Goal: Task Accomplishment & Management: Manage account settings

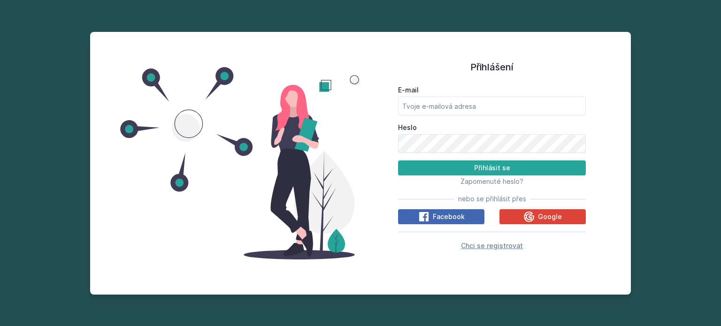
click at [497, 247] on span "Chci se registrovat" at bounding box center [492, 246] width 62 height 8
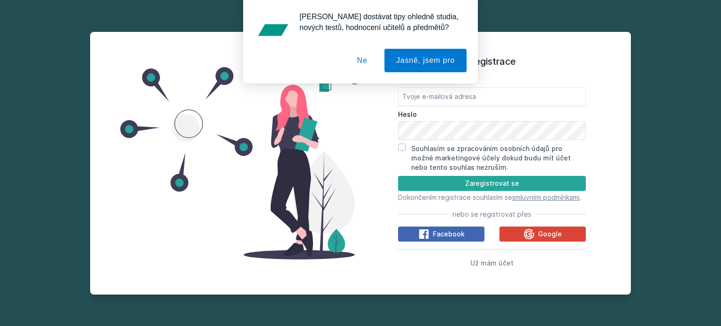
click at [360, 61] on button "Ne" at bounding box center [362, 60] width 34 height 23
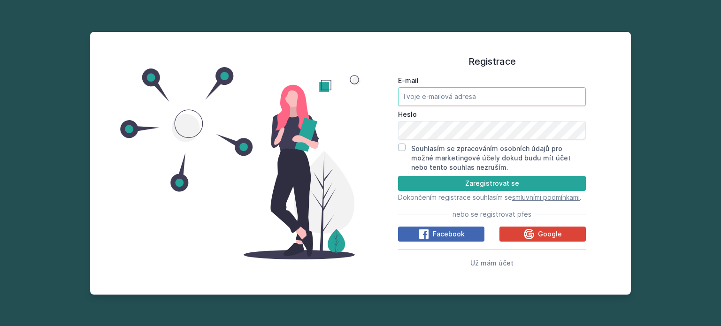
click at [430, 91] on input "E-mail" at bounding box center [492, 96] width 188 height 19
type input "[PERSON_NAME][EMAIL_ADDRESS][PERSON_NAME][DOMAIN_NAME]"
click at [400, 144] on input "Souhlasím se zpracováním osobních údajů pro možné marketingové účely dokud budu…" at bounding box center [402, 148] width 8 height 8
checkbox input "true"
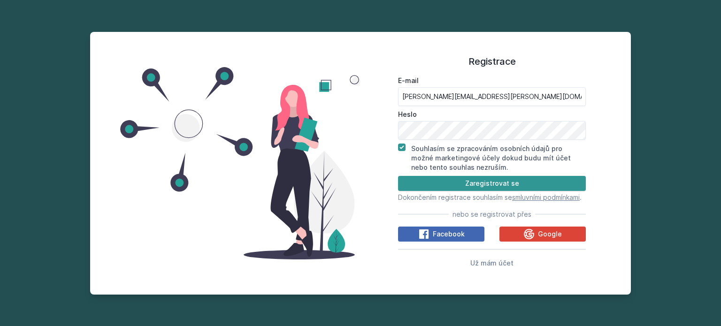
click at [449, 177] on button "Zaregistrovat se" at bounding box center [492, 183] width 188 height 15
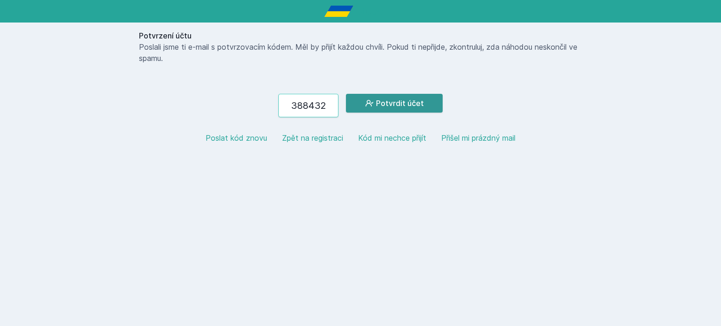
type input "388432"
click at [402, 107] on button "Potvrdit účet" at bounding box center [394, 103] width 97 height 19
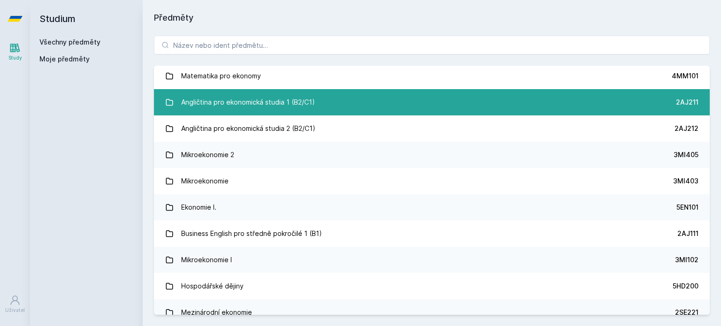
scroll to position [64, 0]
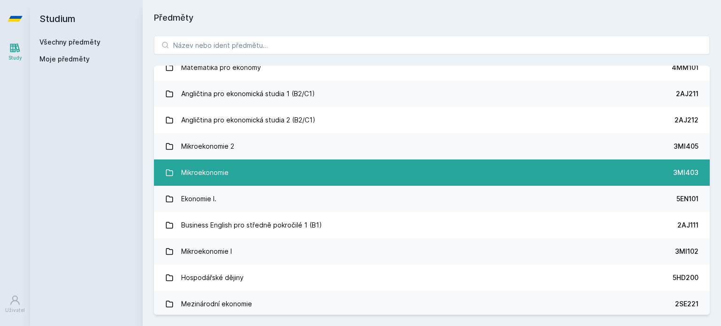
click at [280, 172] on link "Mikroekonomie 3MI403" at bounding box center [432, 173] width 556 height 26
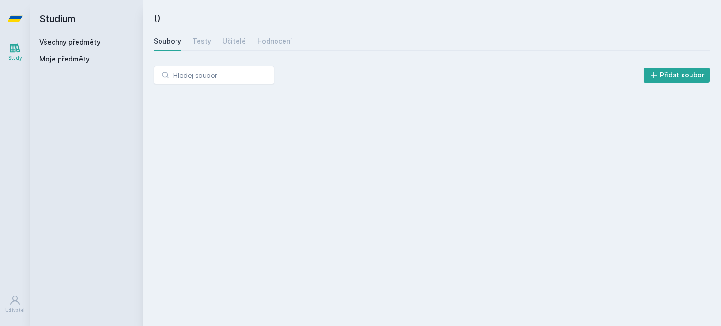
click at [280, 172] on div "() [GEOGRAPHIC_DATA] Testy Učitelé Hodnocení Přidat soubor" at bounding box center [432, 163] width 556 height 304
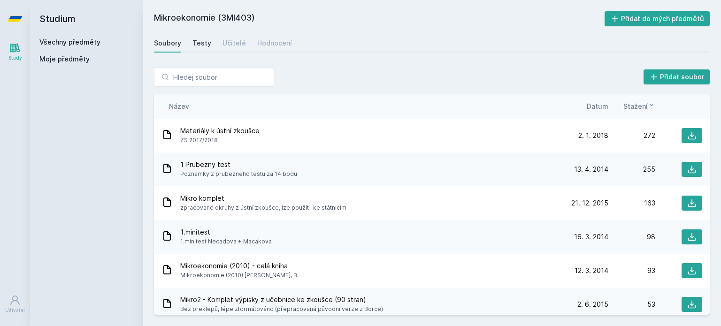
click at [199, 48] on link "Testy" at bounding box center [201, 43] width 19 height 19
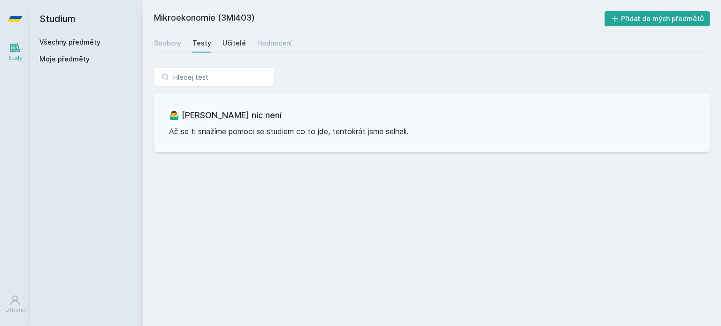
click at [227, 44] on div "Učitelé" at bounding box center [233, 42] width 23 height 9
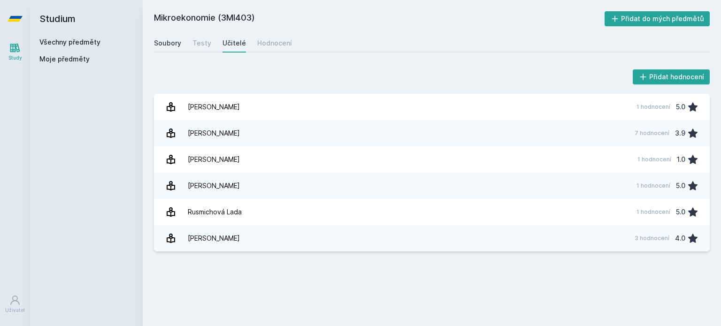
click at [169, 45] on div "Soubory" at bounding box center [167, 42] width 27 height 9
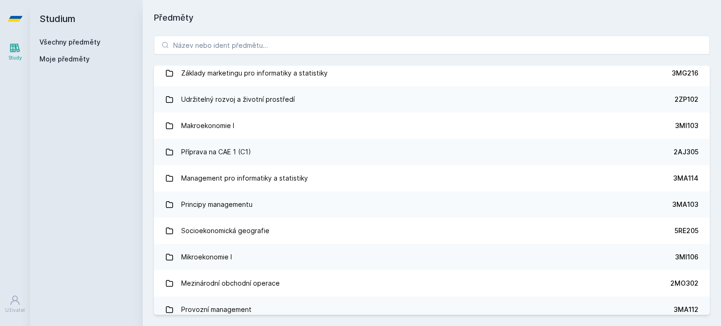
scroll to position [1006, 0]
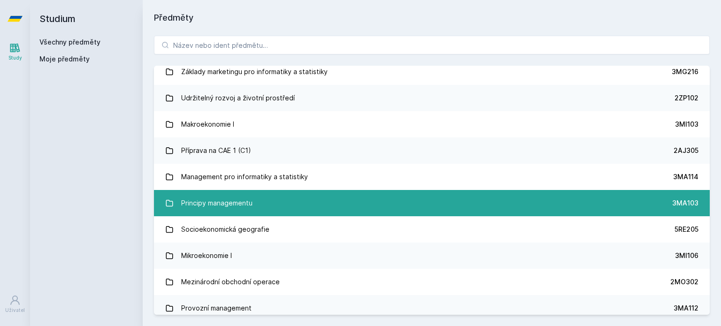
click at [227, 199] on div "Principy managementu" at bounding box center [216, 203] width 71 height 19
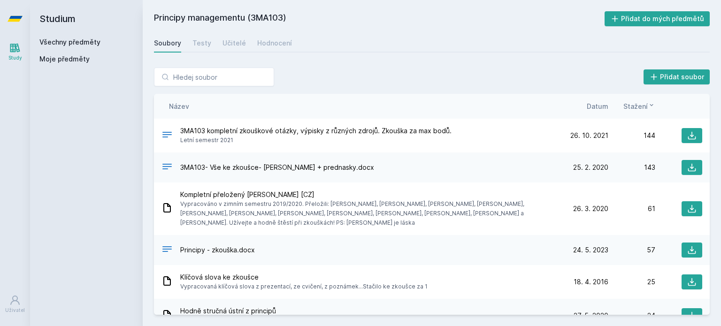
click at [332, 72] on div "Přidat soubor" at bounding box center [432, 77] width 556 height 19
click at [653, 19] on button "Přidat do mých předmětů" at bounding box center [657, 18] width 106 height 15
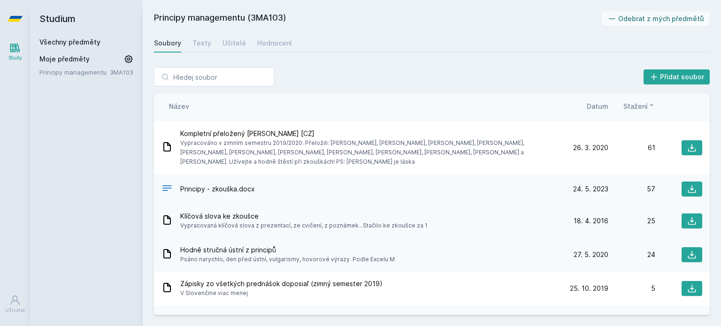
scroll to position [14, 0]
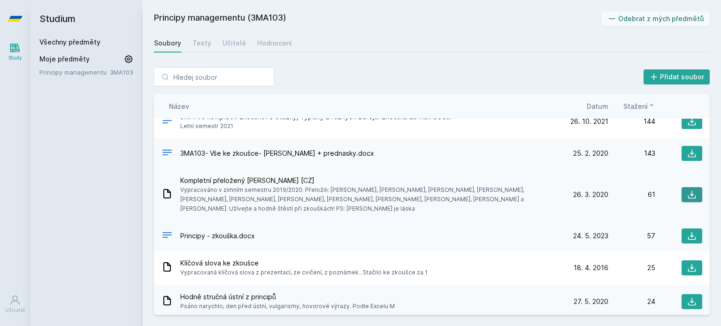
click at [687, 193] on icon at bounding box center [691, 194] width 9 height 9
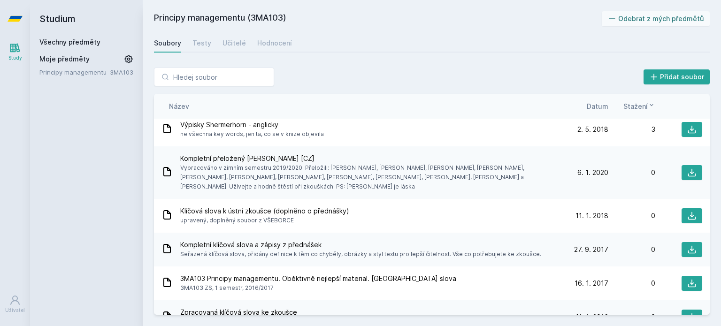
scroll to position [0, 0]
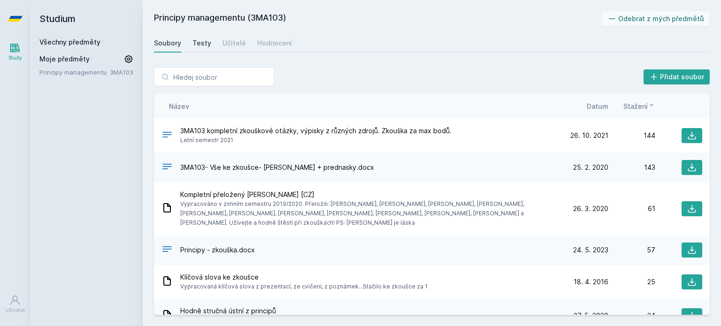
click at [197, 40] on div "Testy" at bounding box center [201, 42] width 19 height 9
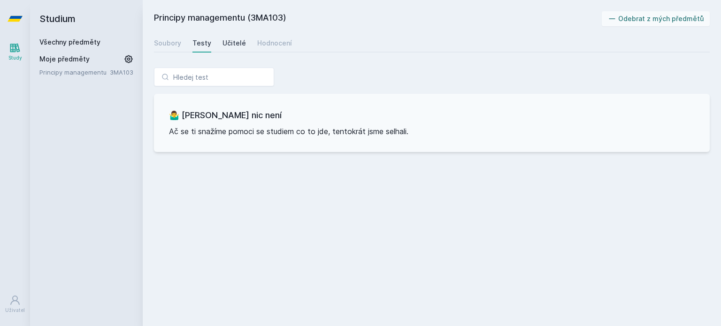
click at [239, 41] on div "Učitelé" at bounding box center [233, 42] width 23 height 9
click at [63, 38] on link "Všechny předměty" at bounding box center [69, 42] width 61 height 8
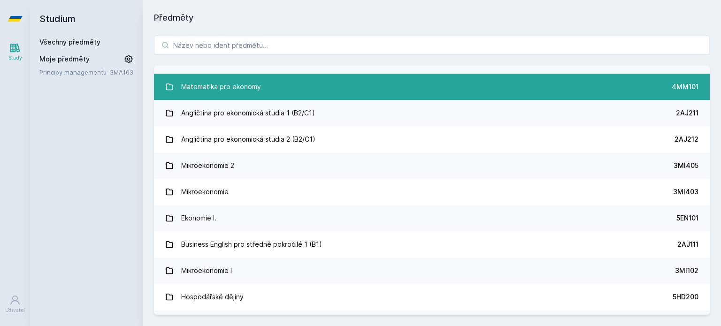
scroll to position [54, 0]
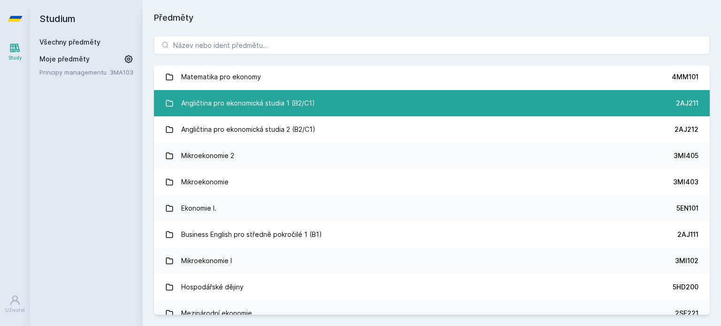
click at [310, 103] on div "Angličtina pro ekonomická studia 1 (B2/C1)" at bounding box center [248, 103] width 134 height 19
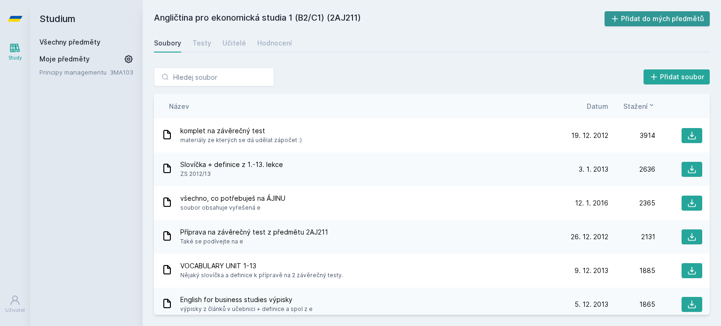
click at [656, 16] on button "Přidat do mých předmětů" at bounding box center [657, 18] width 106 height 15
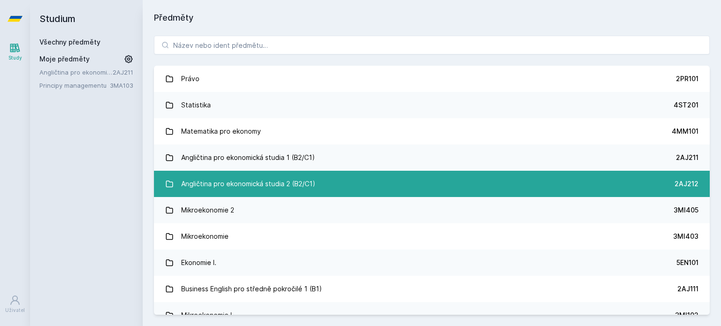
click at [244, 180] on div "Angličtina pro ekonomická studia 2 (B2/C1)" at bounding box center [248, 184] width 134 height 19
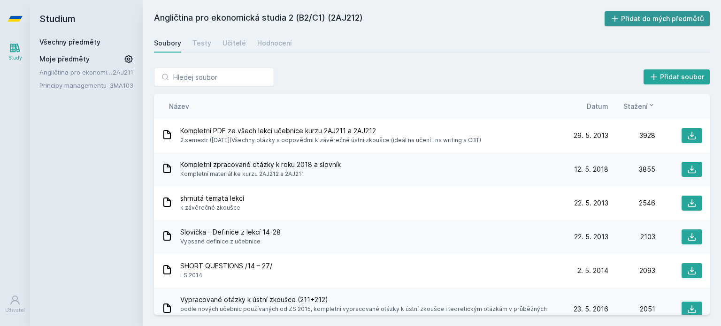
click at [628, 16] on button "Přidat do mých předmětů" at bounding box center [657, 18] width 106 height 15
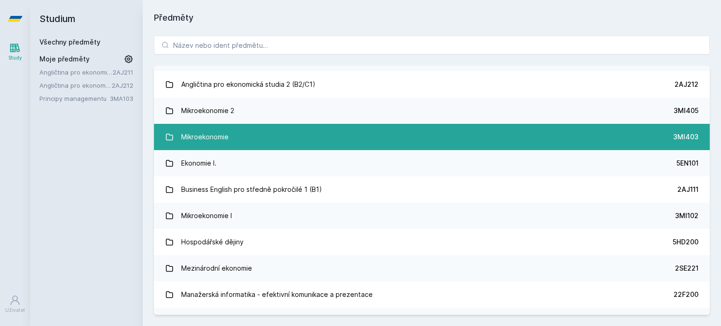
scroll to position [102, 0]
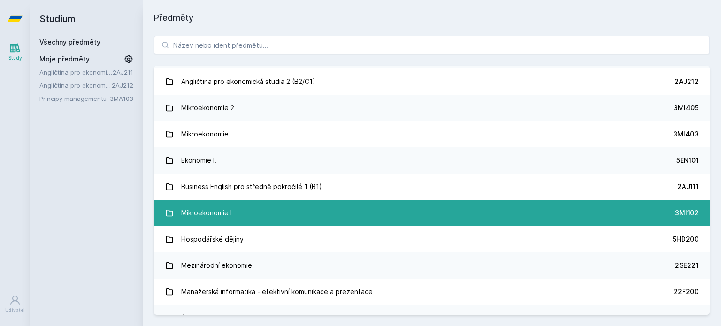
click at [235, 215] on link "Mikroekonomie I 3MI102" at bounding box center [432, 213] width 556 height 26
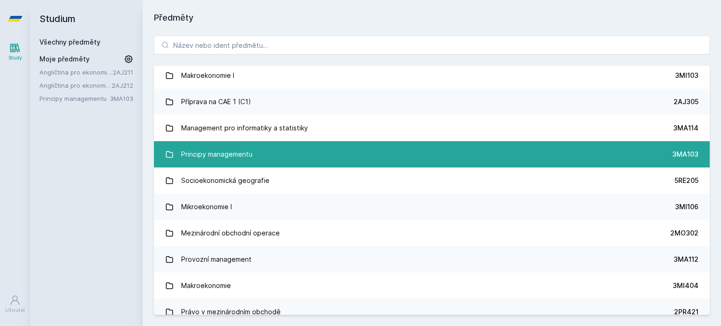
scroll to position [1057, 0]
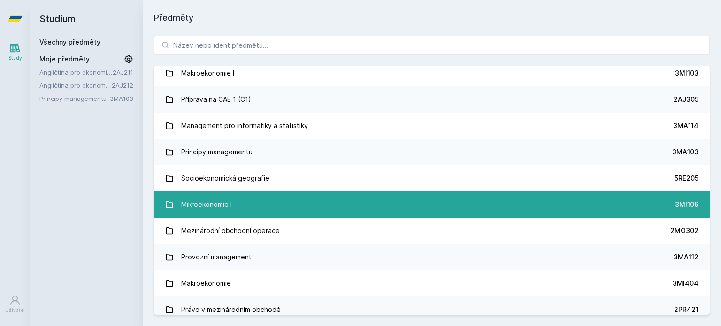
click at [324, 208] on link "Mikroekonomie I 3MI106" at bounding box center [432, 204] width 556 height 26
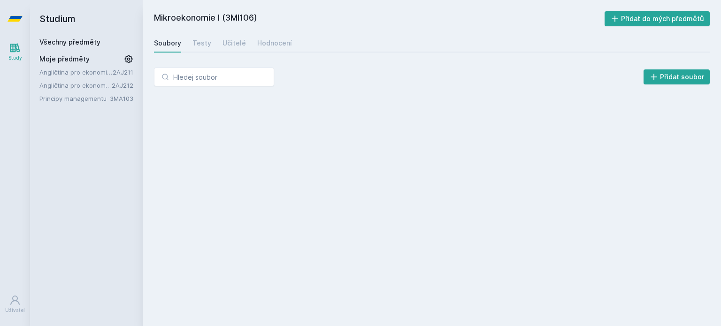
click at [324, 208] on div "Mikroekonomie I (3MI106) Přidat do mých předmětů [GEOGRAPHIC_DATA] Testy Učitel…" at bounding box center [432, 163] width 556 height 304
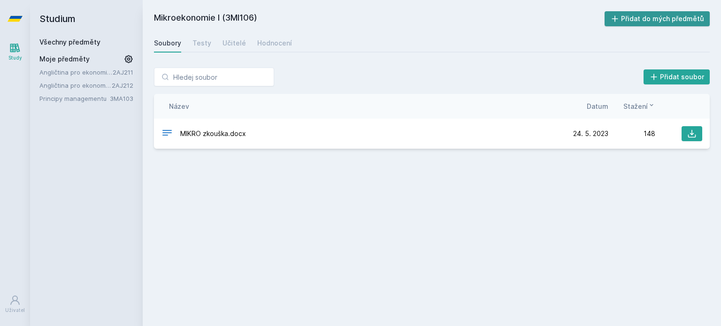
click at [620, 20] on icon at bounding box center [614, 18] width 9 height 9
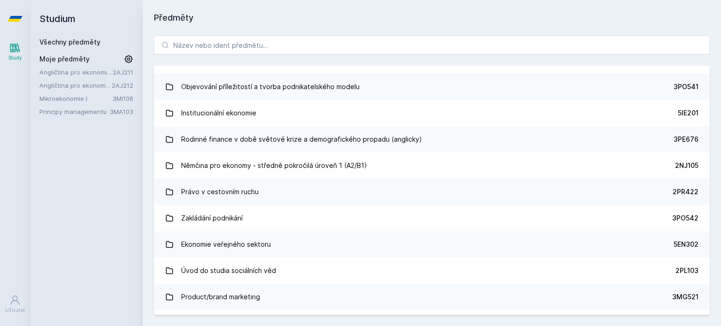
scroll to position [5170, 0]
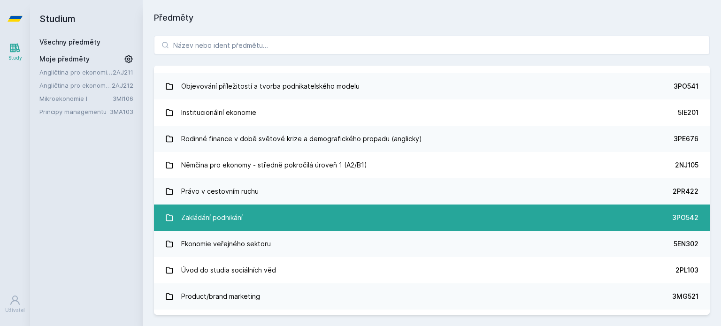
click at [266, 214] on link "Zakládání podnikání 3PO542" at bounding box center [432, 218] width 556 height 26
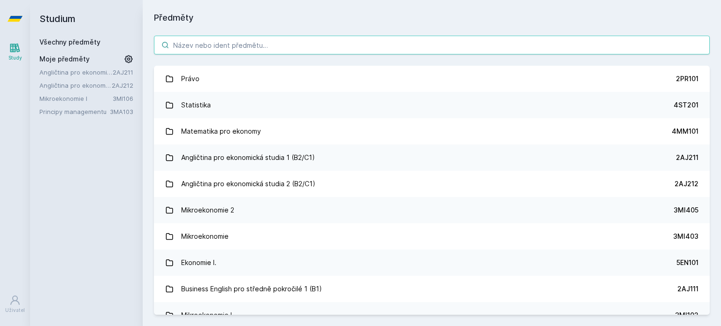
click at [217, 49] on input "search" at bounding box center [432, 45] width 556 height 19
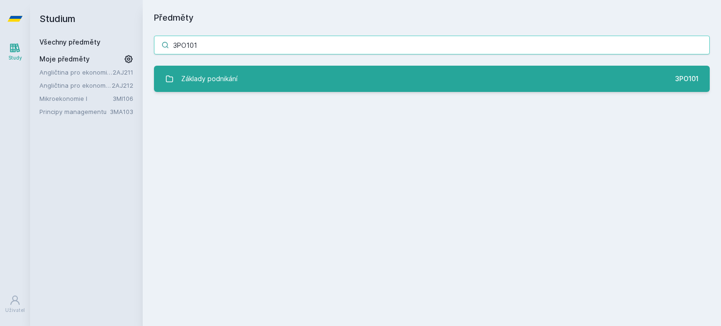
type input "3PO101"
click at [383, 69] on link "Základy podnikání 3PO101" at bounding box center [432, 79] width 556 height 26
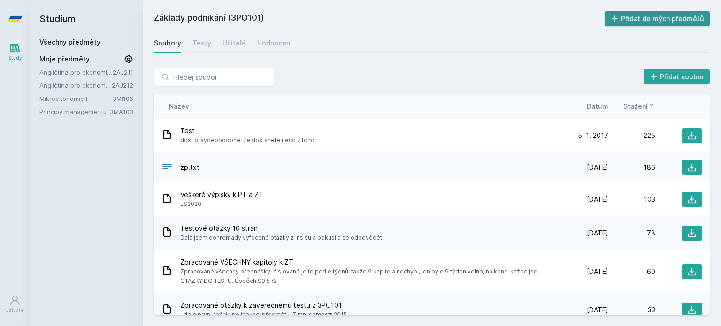
click at [623, 16] on button "Přidat do mých předmětů" at bounding box center [657, 18] width 106 height 15
click at [687, 131] on icon at bounding box center [691, 135] width 9 height 9
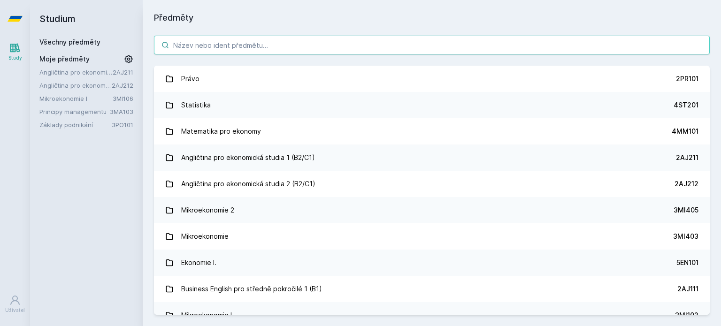
click at [351, 45] on input "search" at bounding box center [432, 45] width 556 height 19
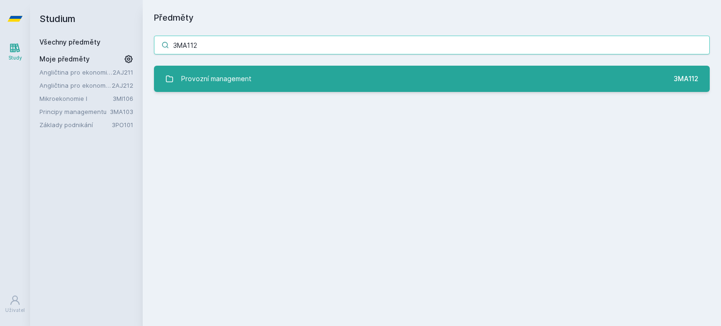
type input "3MA112"
click at [378, 90] on link "Provozní management 3MA112" at bounding box center [432, 79] width 556 height 26
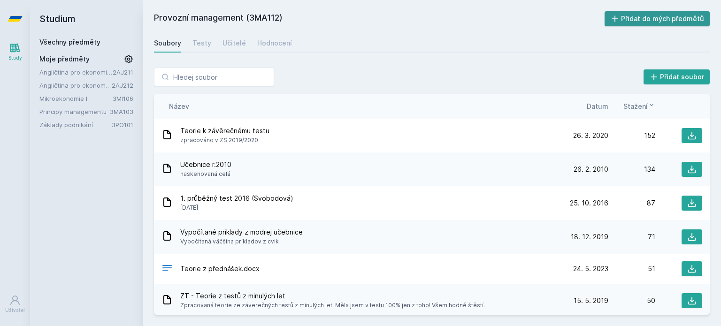
click at [666, 19] on button "Přidat do mých předmětů" at bounding box center [657, 18] width 106 height 15
click at [688, 169] on icon at bounding box center [692, 170] width 8 height 8
click at [499, 37] on div "Soubory Testy Učitelé Hodnocení" at bounding box center [432, 43] width 556 height 19
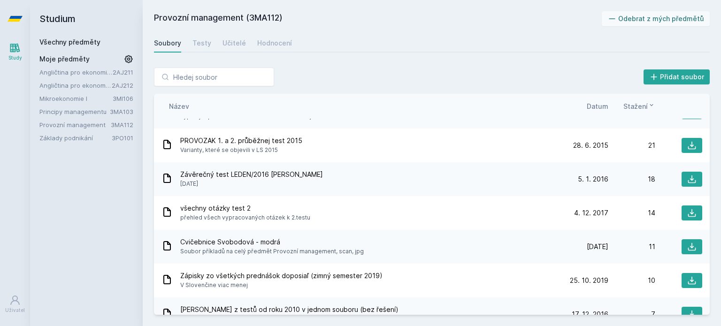
scroll to position [325, 0]
click at [408, 244] on div "Cvičebnice Svobodová - modrá Soubor příkladů na celý předmět Provozní managemen…" at bounding box center [361, 246] width 400 height 19
click at [687, 246] on icon at bounding box center [691, 246] width 9 height 9
click at [84, 58] on span "Moje předměty" at bounding box center [64, 58] width 50 height 9
click at [71, 60] on span "Moje předměty" at bounding box center [64, 58] width 50 height 9
